Goal: Task Accomplishment & Management: Use online tool/utility

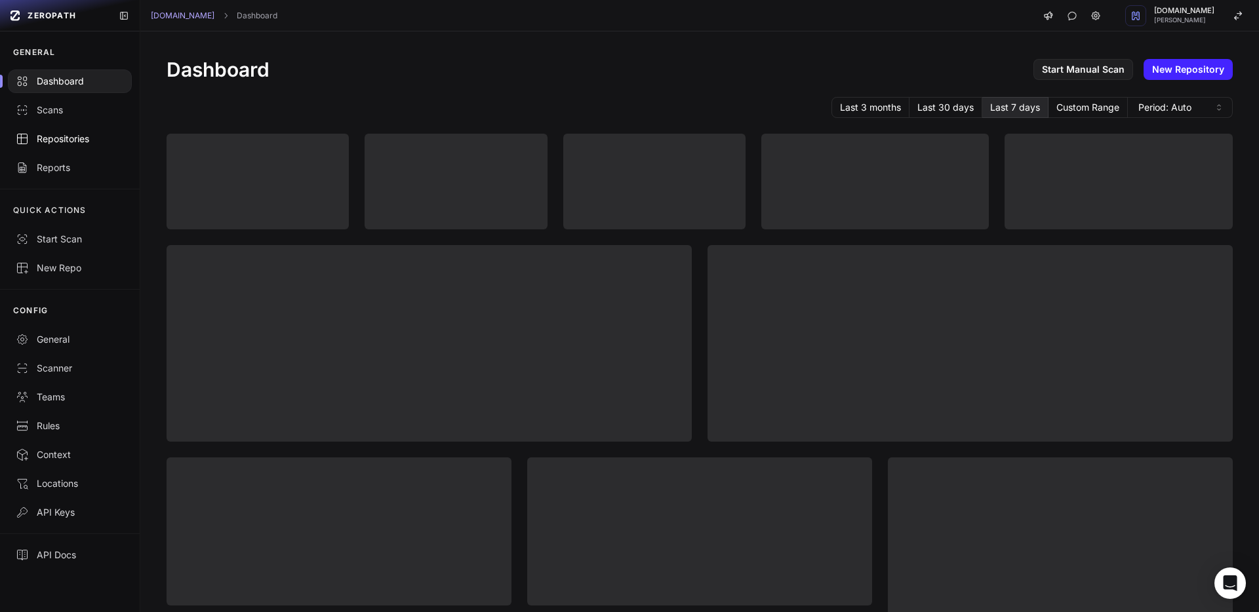
click at [60, 135] on div "Repositories" at bounding box center [70, 138] width 108 height 13
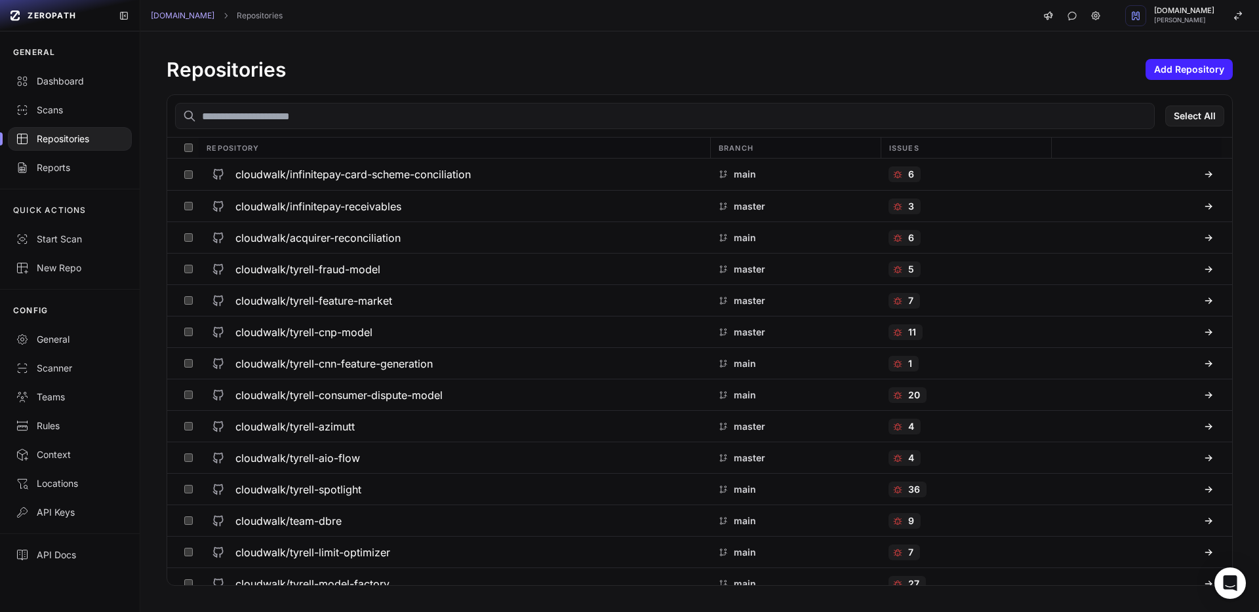
click at [385, 132] on div "Select All" at bounding box center [699, 116] width 1065 height 43
click at [384, 125] on input "text" at bounding box center [664, 116] width 979 height 26
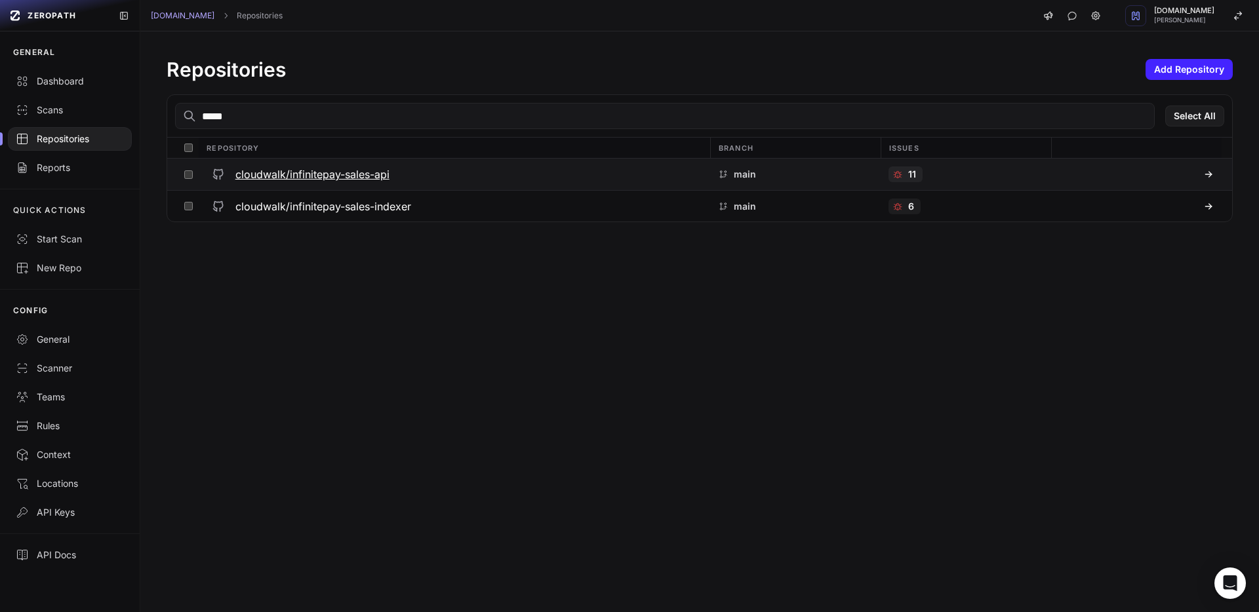
type input "*****"
click at [370, 167] on h3 "cloudwalk/infinitepay-sales-api" at bounding box center [312, 174] width 154 height 16
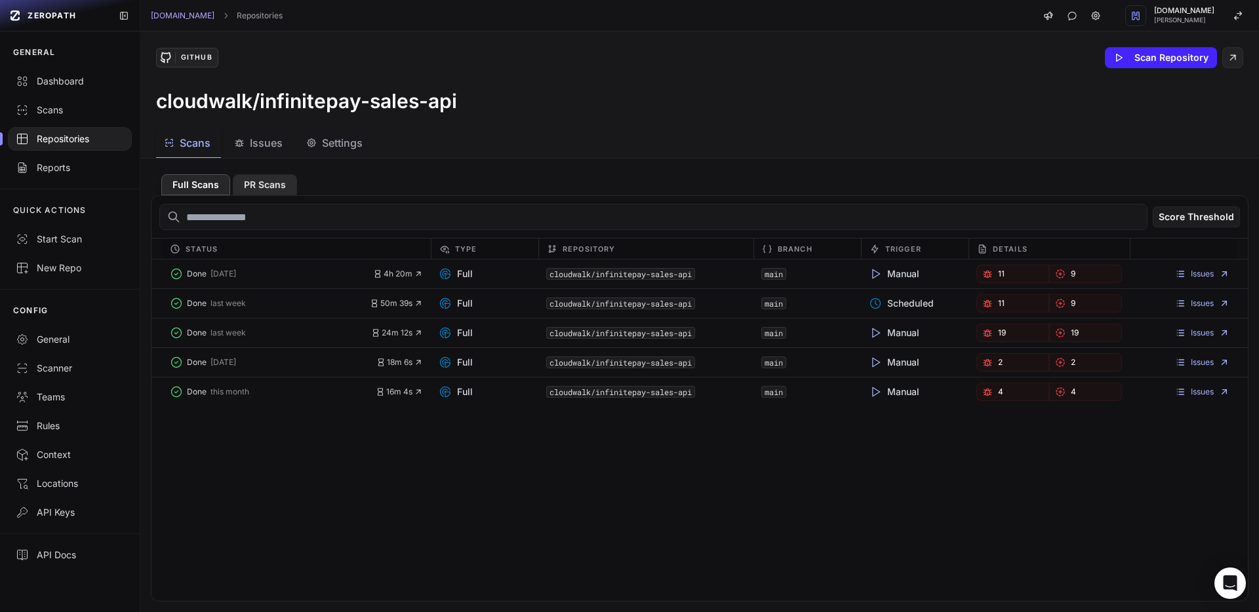
click at [264, 176] on button "PR Scans" at bounding box center [265, 184] width 64 height 21
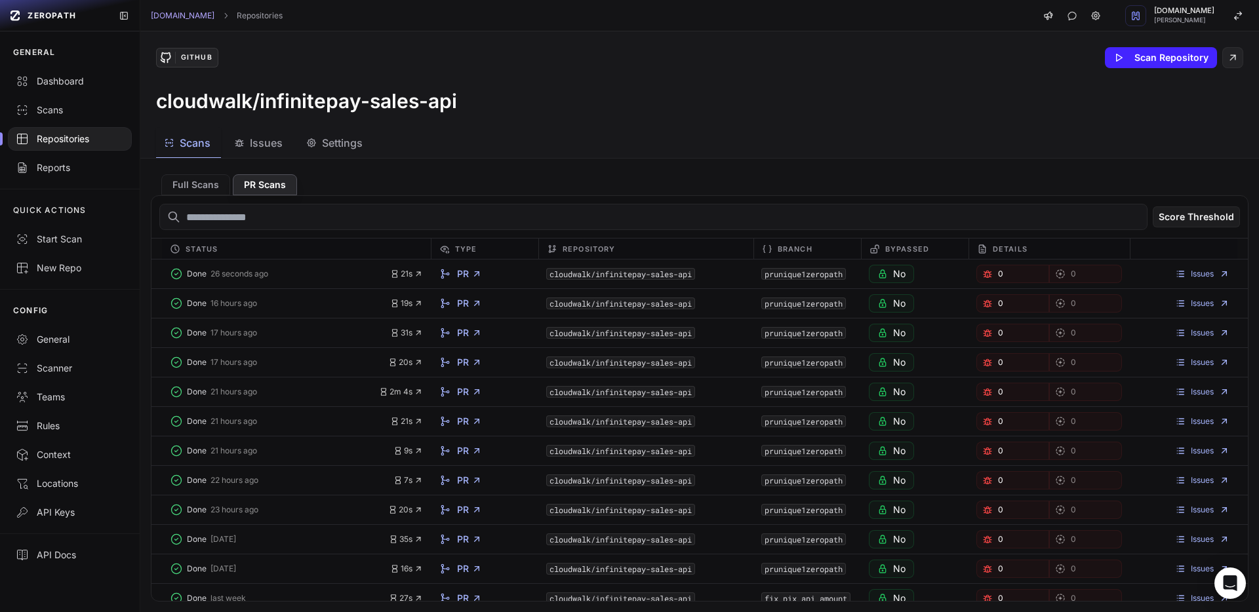
click at [260, 150] on span "Issues" at bounding box center [266, 143] width 33 height 16
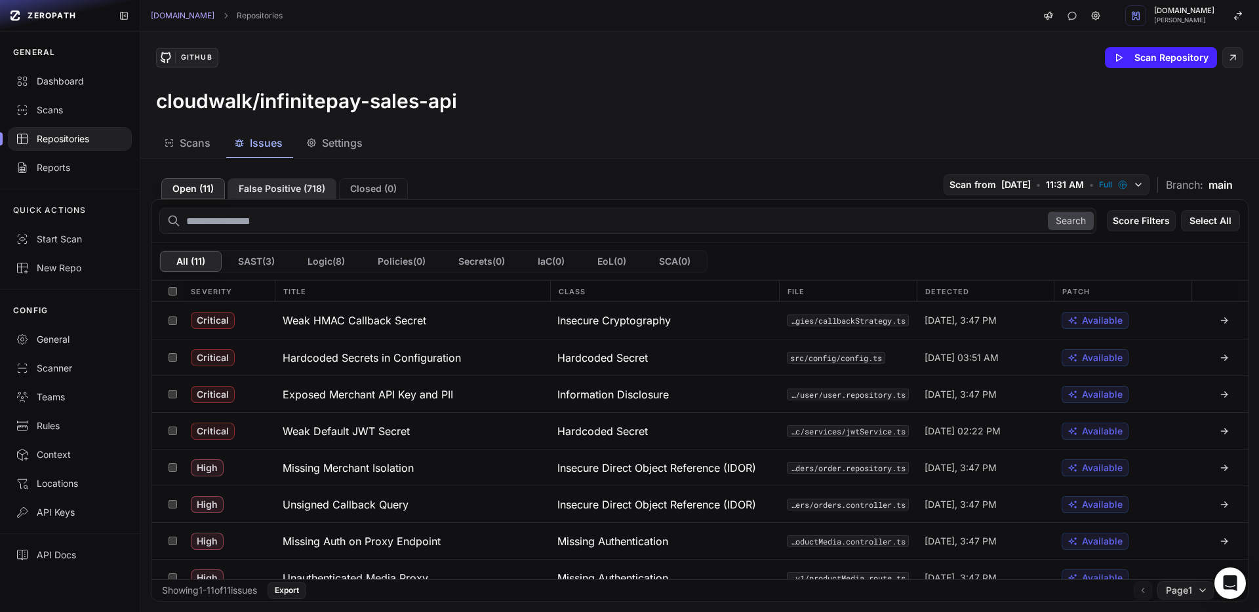
click at [283, 187] on button "False Positive ( 718 )" at bounding box center [281, 188] width 109 height 21
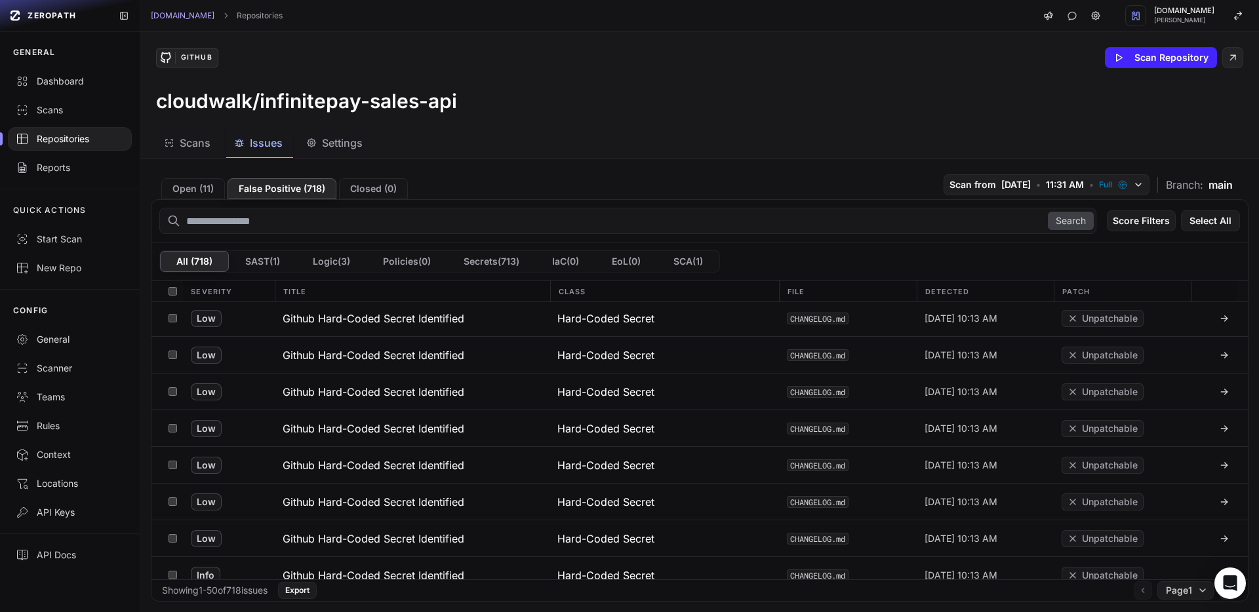
scroll to position [1558, 0]
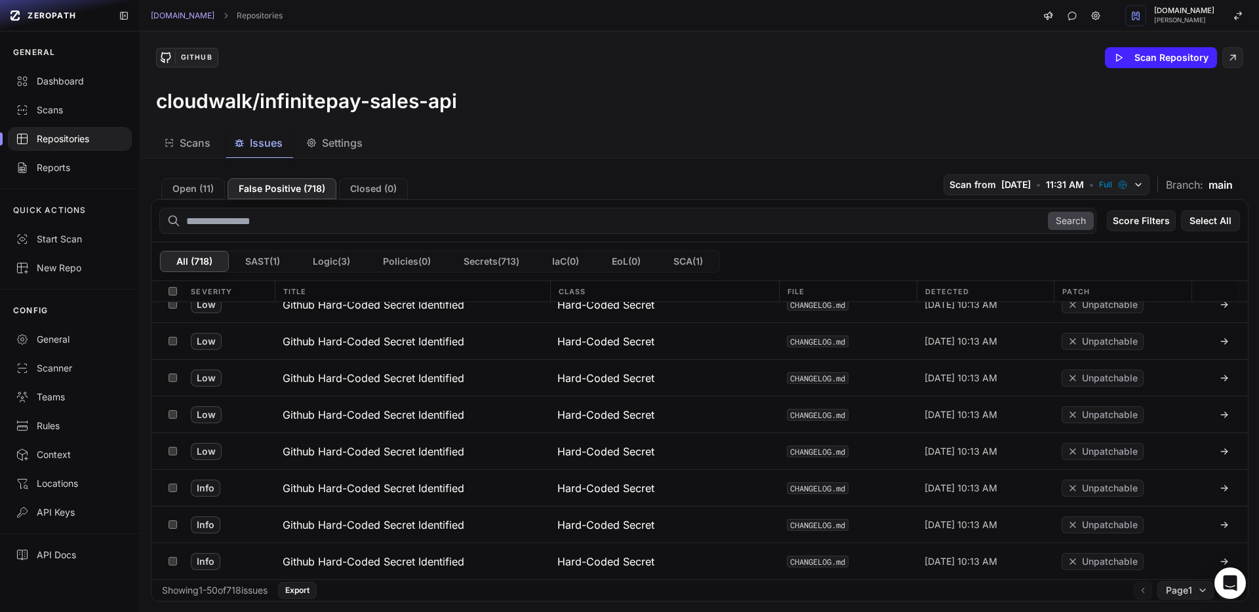
click at [321, 364] on button "Github Hard-Coded Secret Identified" at bounding box center [412, 378] width 275 height 36
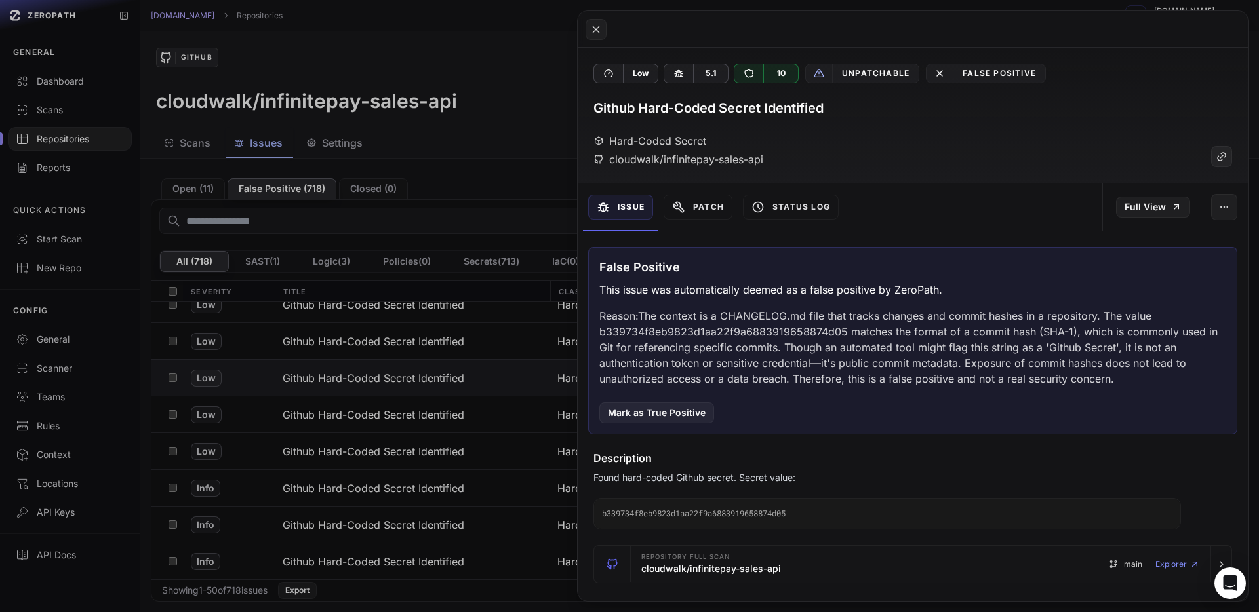
click at [321, 364] on button at bounding box center [629, 306] width 1259 height 612
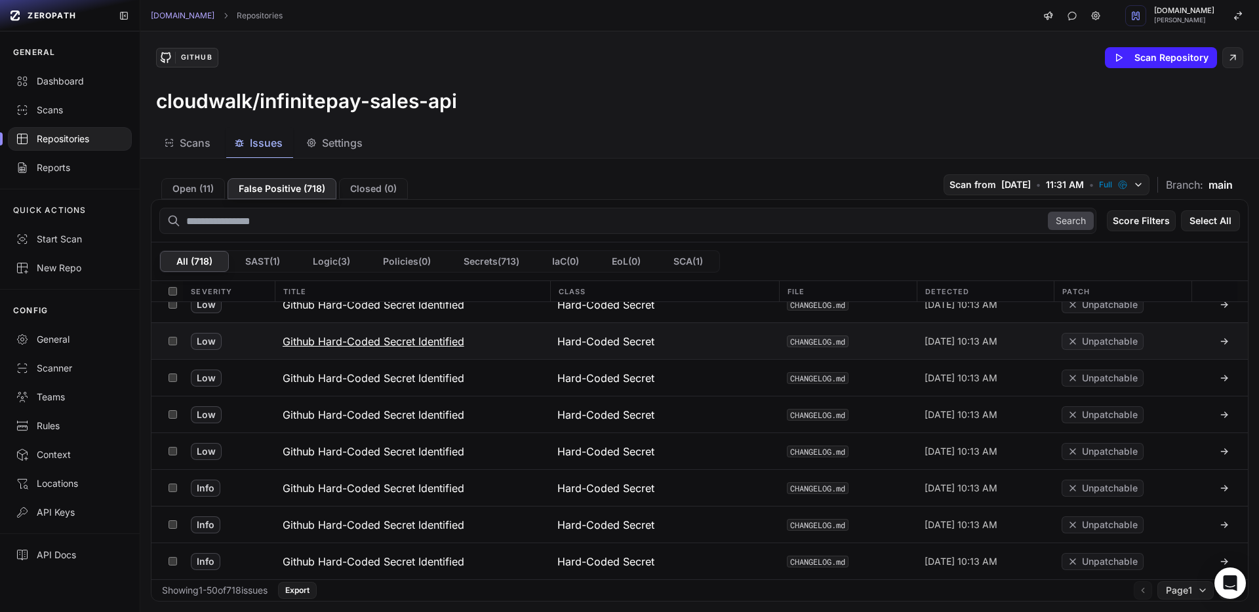
click at [355, 338] on h3 "Github Hard-Coded Secret Identified" at bounding box center [374, 342] width 182 height 16
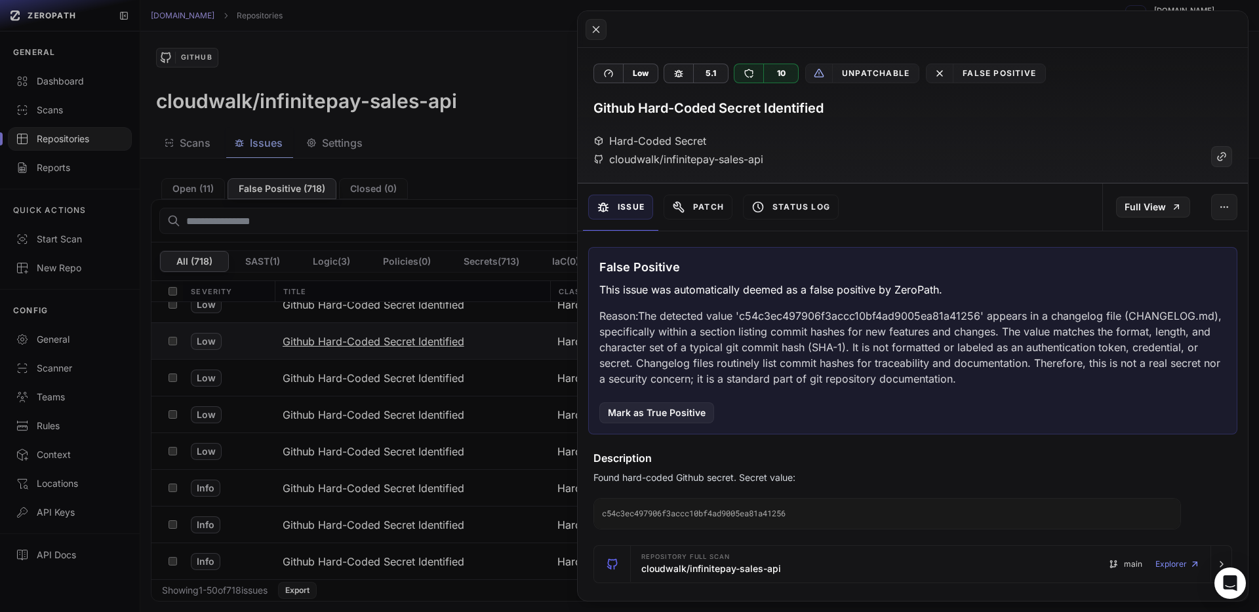
click at [355, 338] on button at bounding box center [629, 306] width 1259 height 612
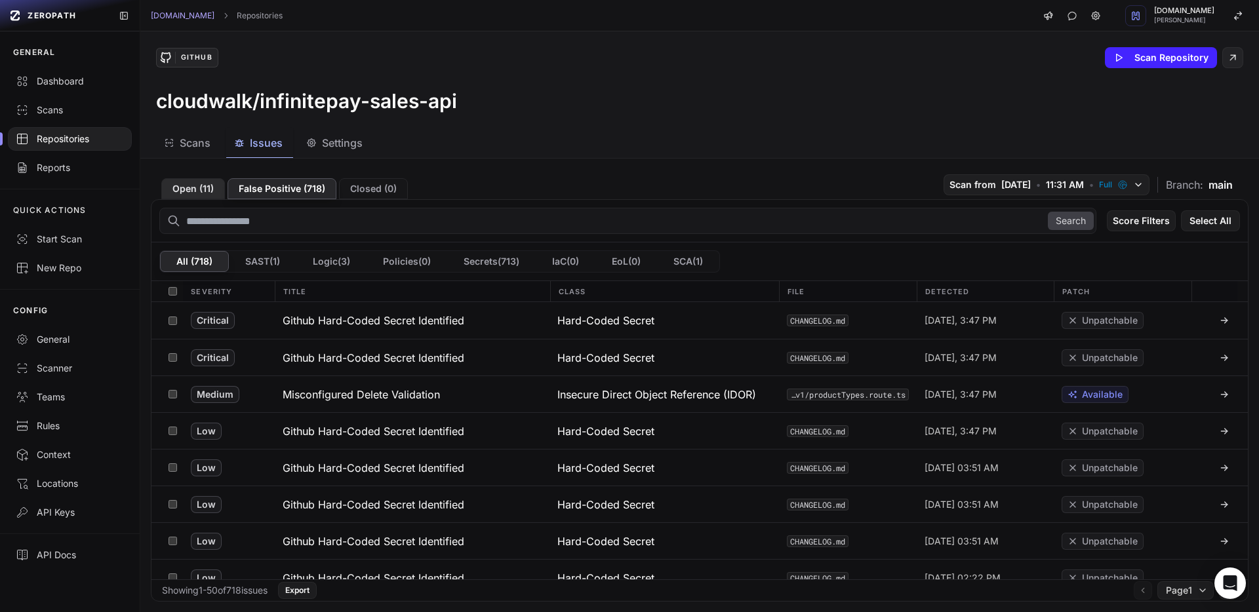
click at [208, 183] on button "Open ( 11 )" at bounding box center [193, 188] width 64 height 21
